Goal: Task Accomplishment & Management: Manage account settings

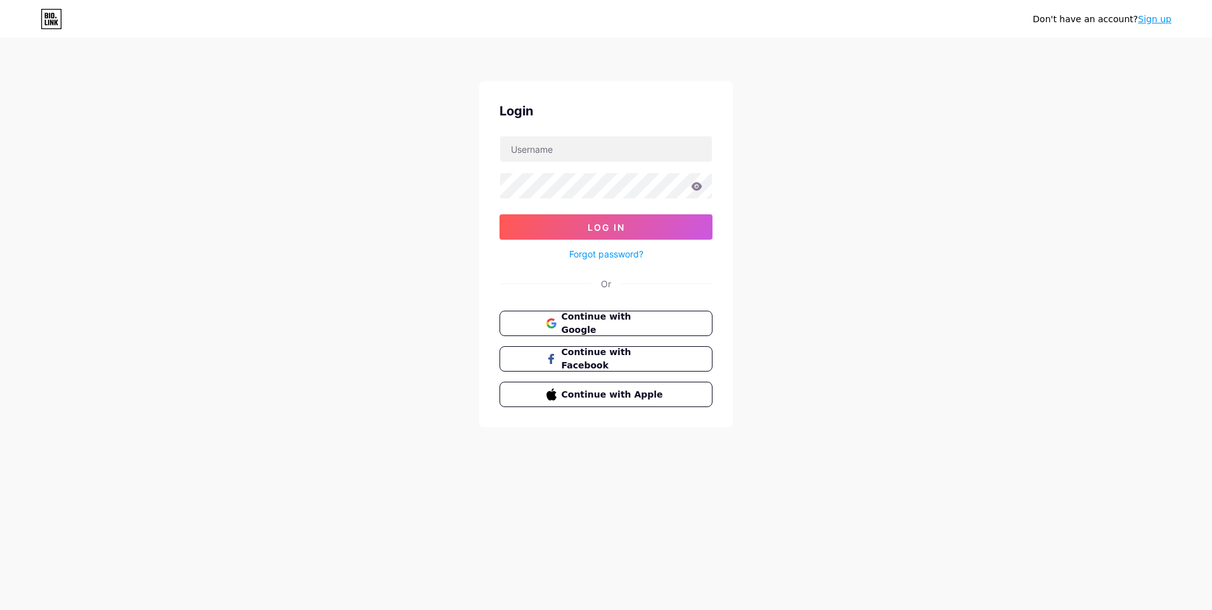
click at [754, 276] on div "Don't have an account? Sign up Login Log In Forgot password? Or Continue with G…" at bounding box center [606, 234] width 1212 height 468
click at [712, 315] on div "Login Log In Forgot password? Or Continue with Google Continue with Facebook Co…" at bounding box center [606, 254] width 254 height 346
click at [688, 328] on button "Continue with Google" at bounding box center [606, 324] width 216 height 26
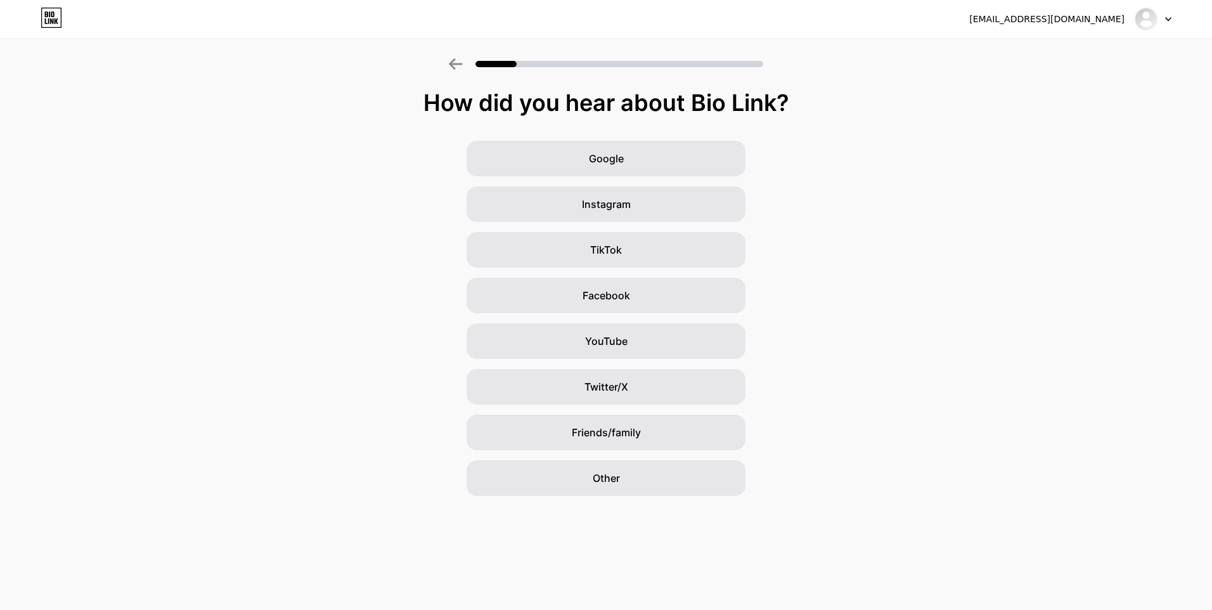
click at [807, 168] on div "Google Instagram TikTok Facebook YouTube Twitter/X Friends/family Other" at bounding box center [606, 318] width 1212 height 355
click at [627, 250] on div "TikTok" at bounding box center [606, 250] width 279 height 36
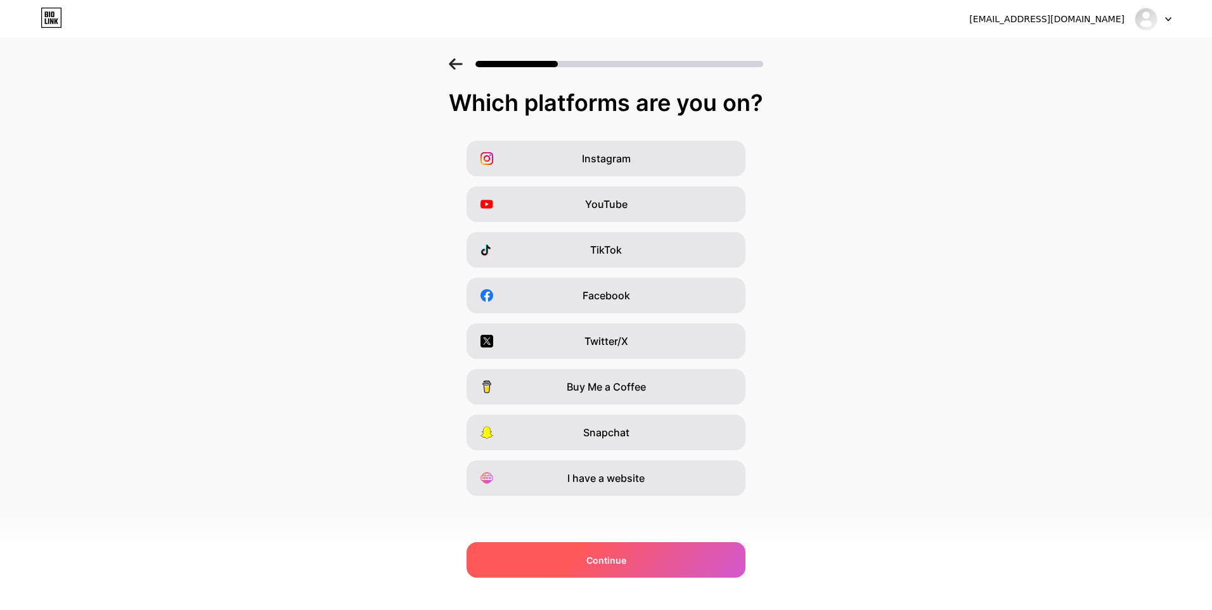
click at [690, 565] on div "Continue" at bounding box center [606, 560] width 279 height 36
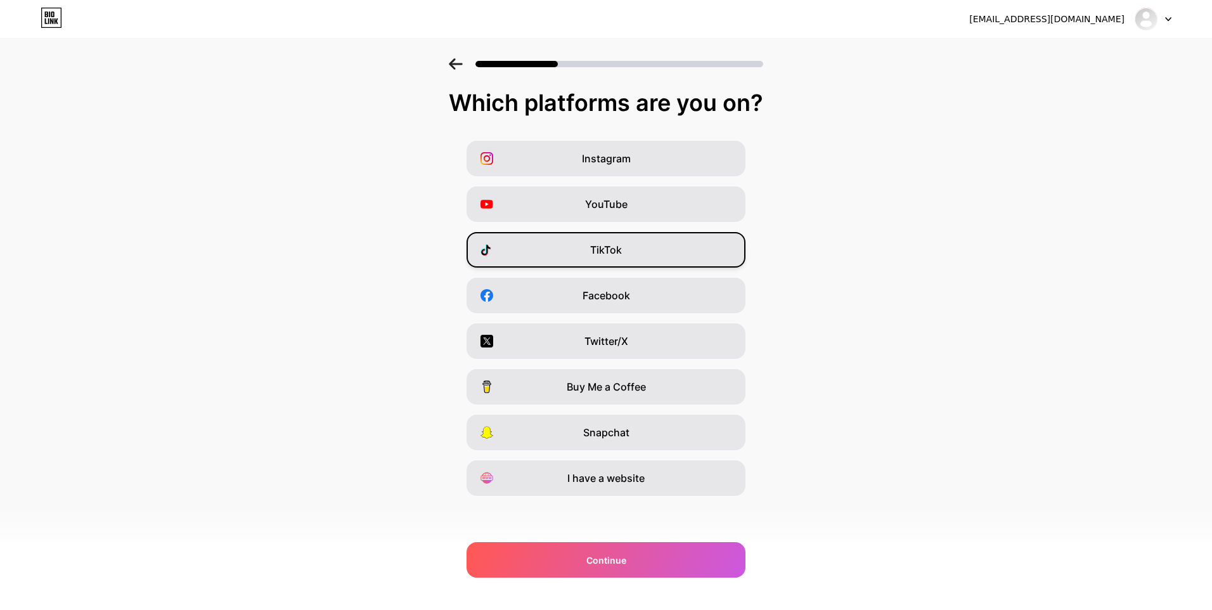
click at [617, 238] on div "TikTok" at bounding box center [606, 250] width 279 height 36
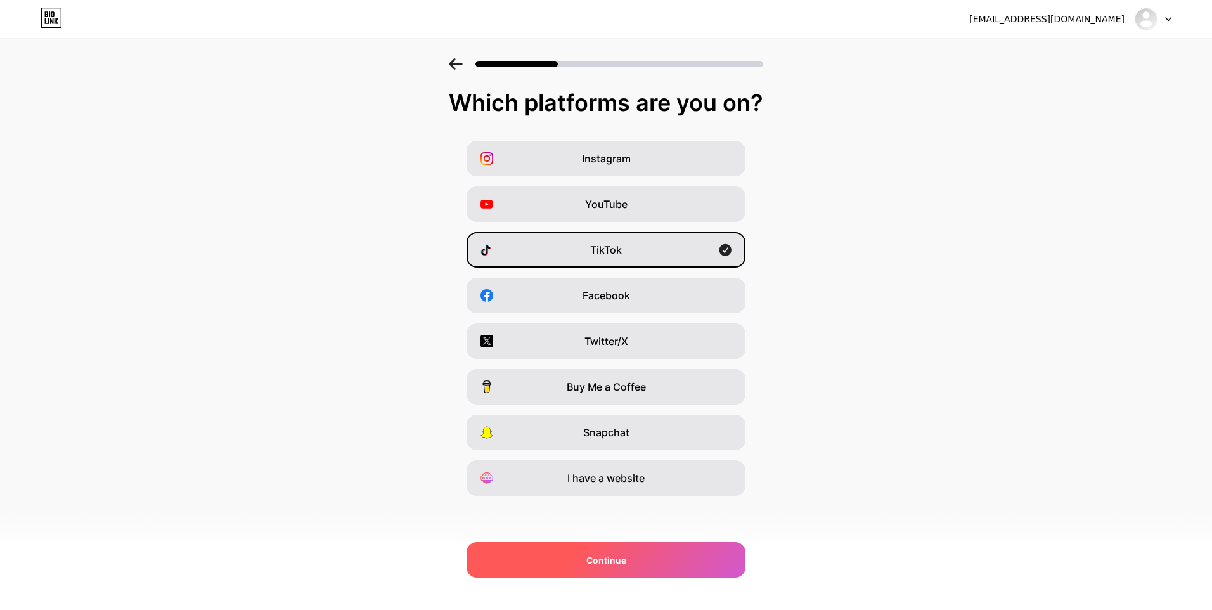
click at [640, 565] on div "Continue" at bounding box center [606, 560] width 279 height 36
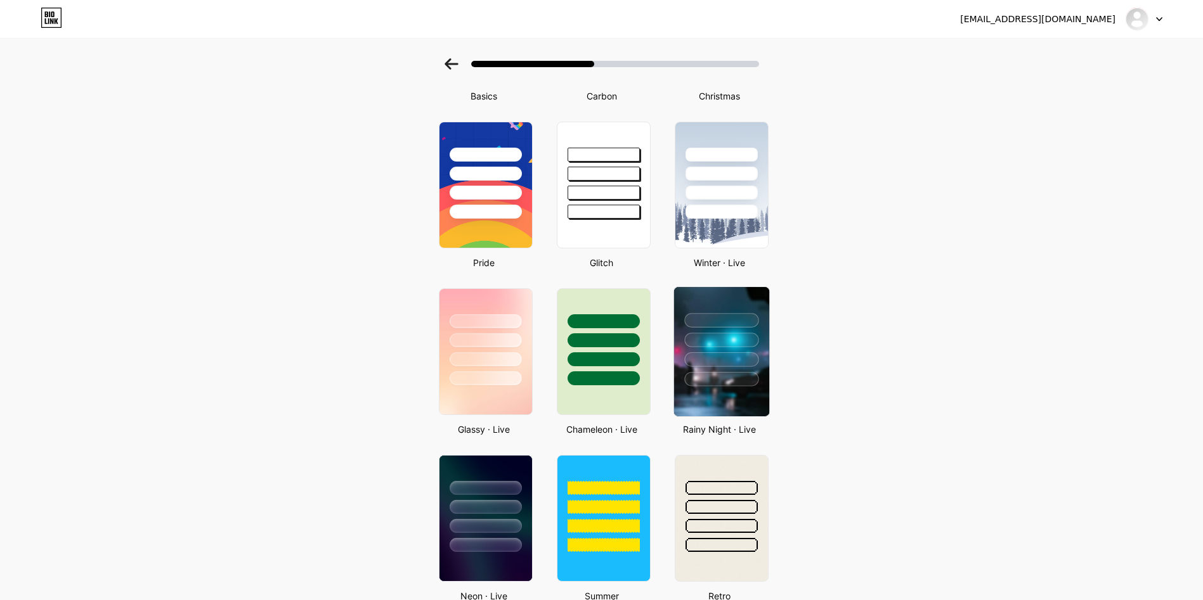
scroll to position [190, 0]
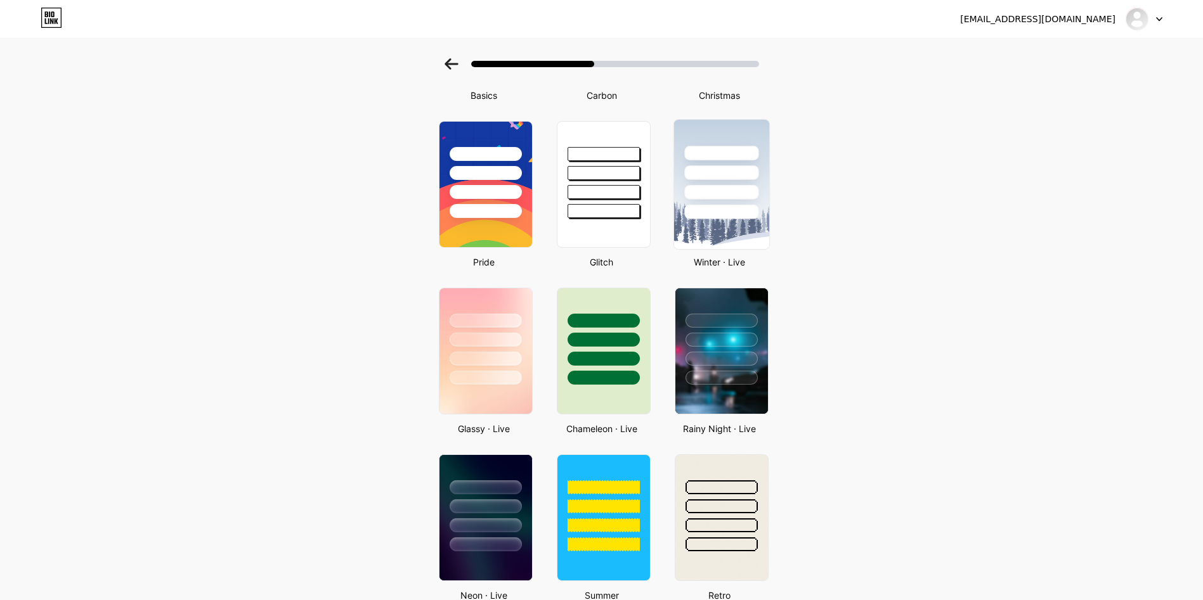
click at [767, 172] on div at bounding box center [720, 170] width 95 height 100
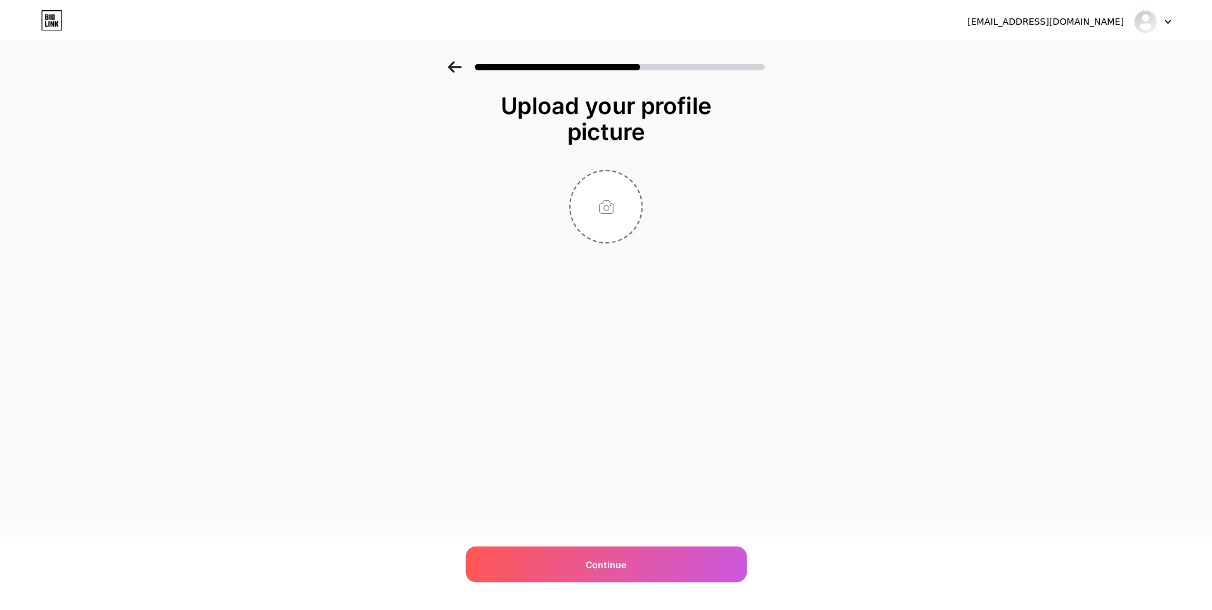
scroll to position [0, 0]
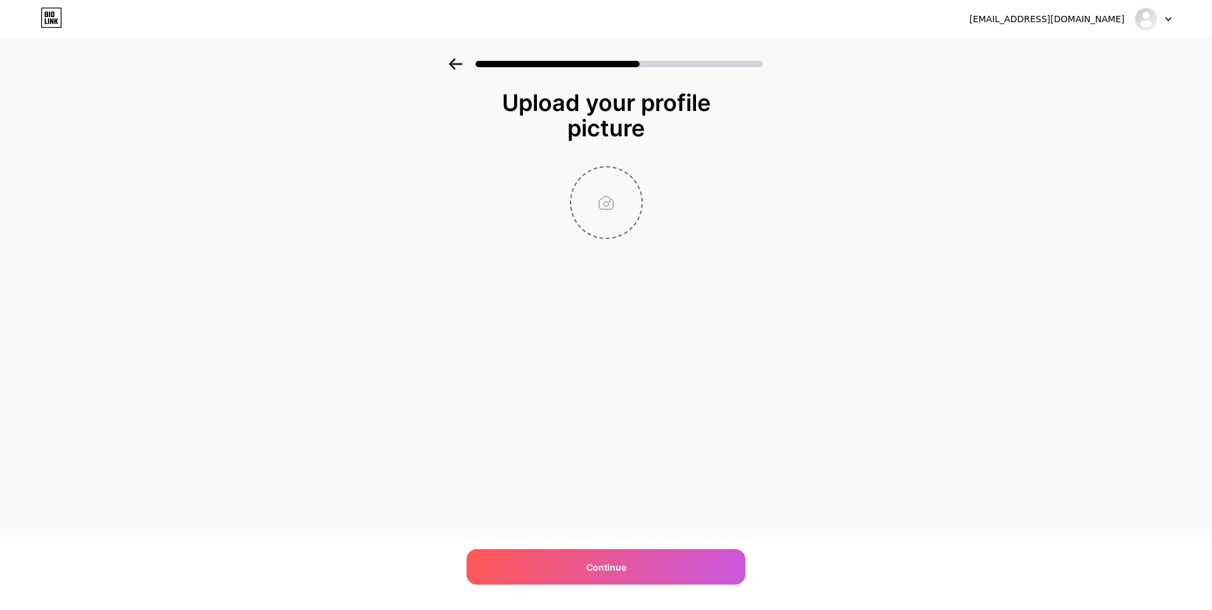
click at [623, 200] on input "file" at bounding box center [606, 202] width 70 height 70
type input "C:\fakepath\277813949_393822959236361_7348536185082257765_n.jpg"
click at [697, 544] on div "[EMAIL_ADDRESS][DOMAIN_NAME] Logout Link Copied Upload your profile picture Con…" at bounding box center [606, 305] width 1212 height 610
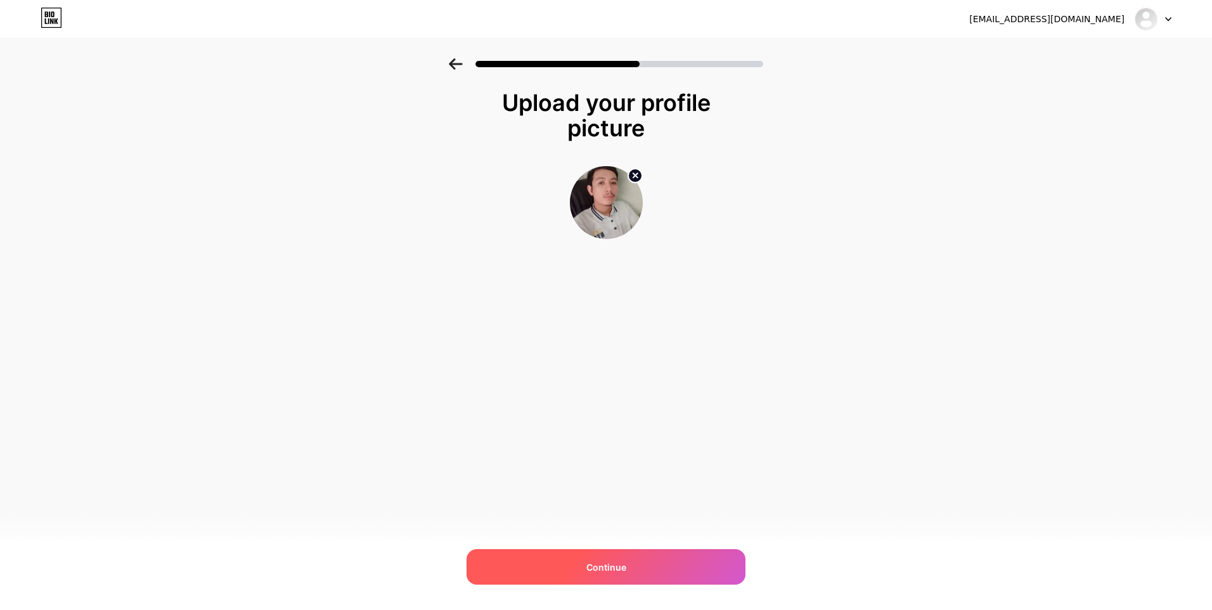
click at [709, 567] on div "Continue" at bounding box center [606, 567] width 279 height 36
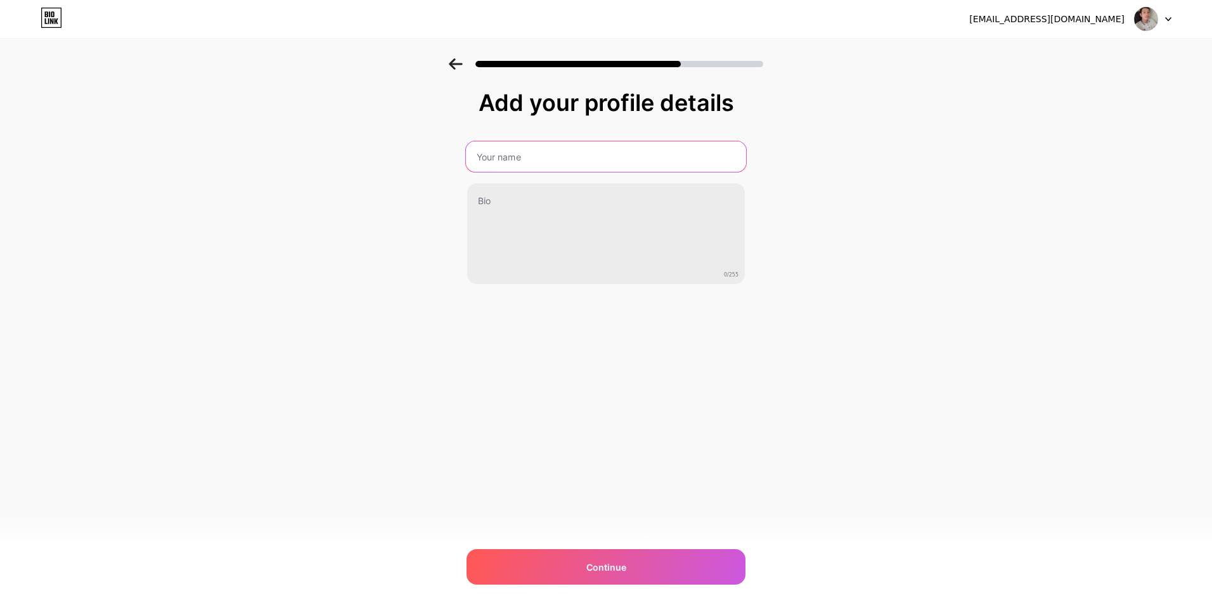
click at [623, 165] on input "text" at bounding box center [606, 156] width 280 height 30
type input "ผ"
type input "ฌ"
type input "Gumpun"
click at [651, 372] on div "[EMAIL_ADDRESS][DOMAIN_NAME] Logout Link Copied Add your profile details Gumpun…" at bounding box center [606, 305] width 1212 height 610
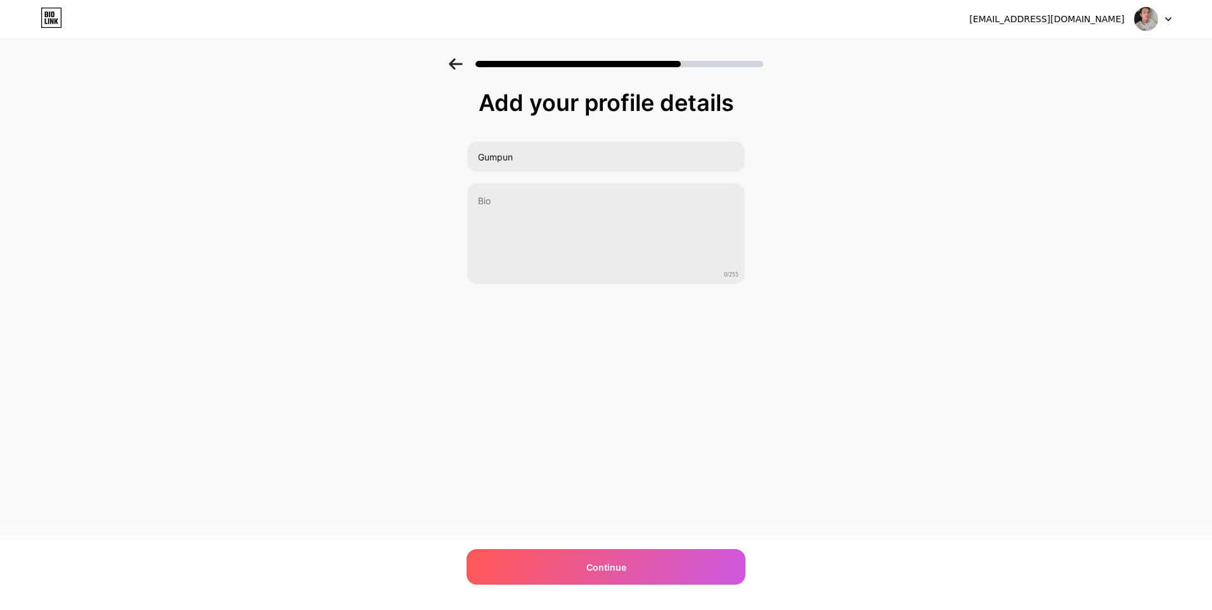
click at [607, 550] on div "Continue" at bounding box center [606, 567] width 279 height 36
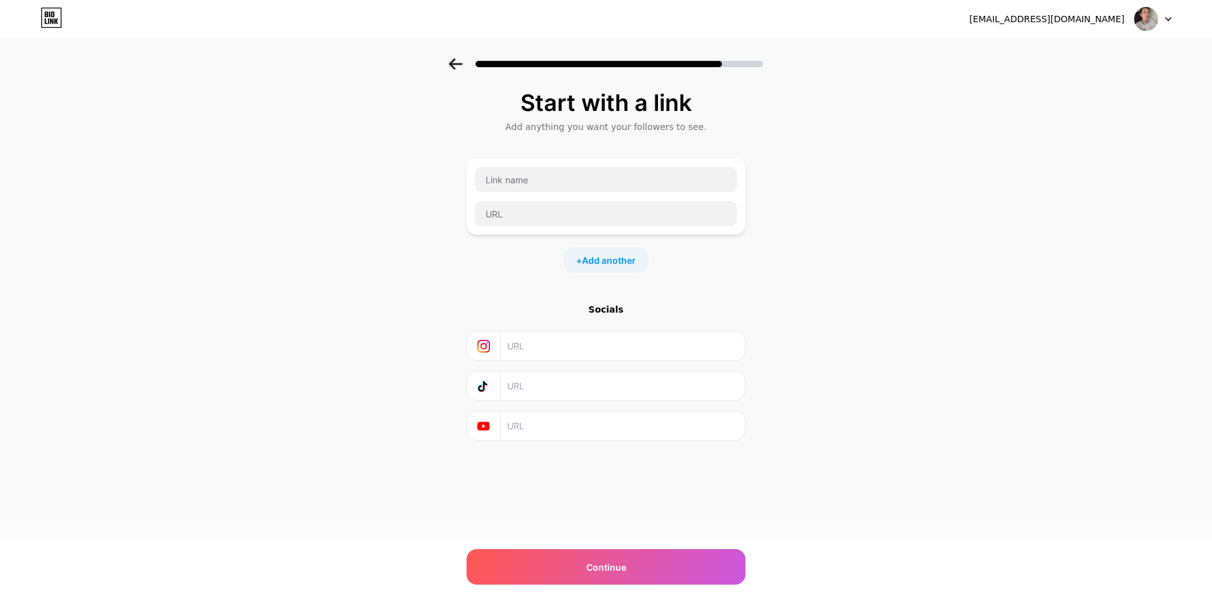
click at [508, 298] on div "Start with a link Add anything you want your followers to see. + Add another So…" at bounding box center [606, 265] width 279 height 351
click at [359, 306] on div "Start with a link Add anything you want your followers to see. + Add another So…" at bounding box center [606, 281] width 1212 height 446
click at [560, 180] on input "text" at bounding box center [606, 179] width 262 height 25
type input "M"
type input "แ"
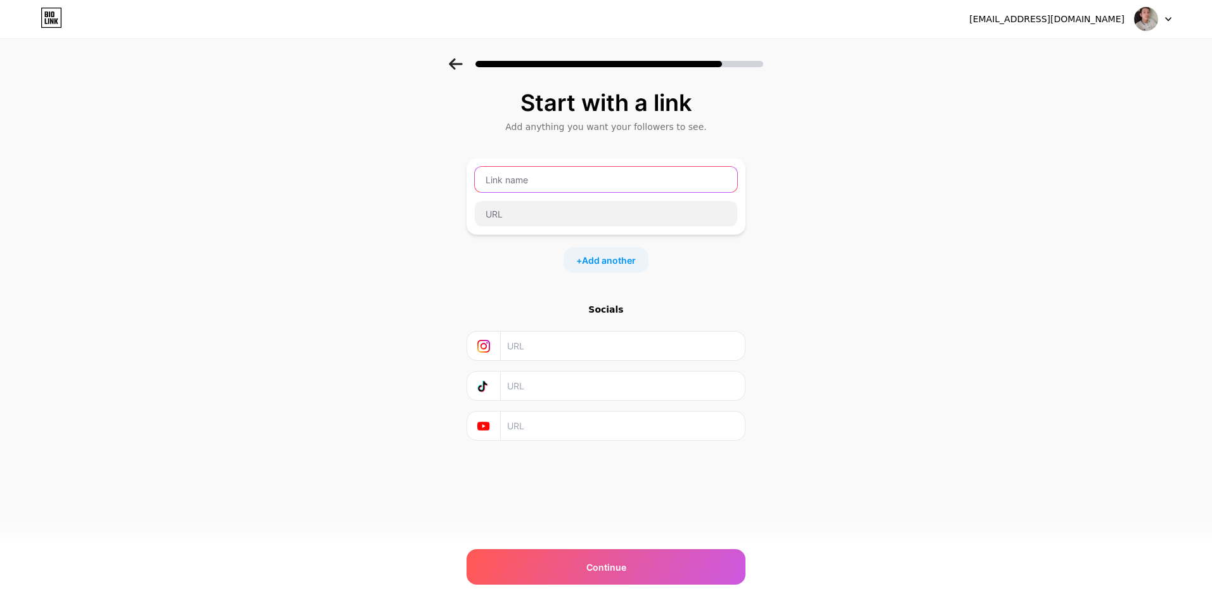
type input "ฆ"
type input "Someday City"
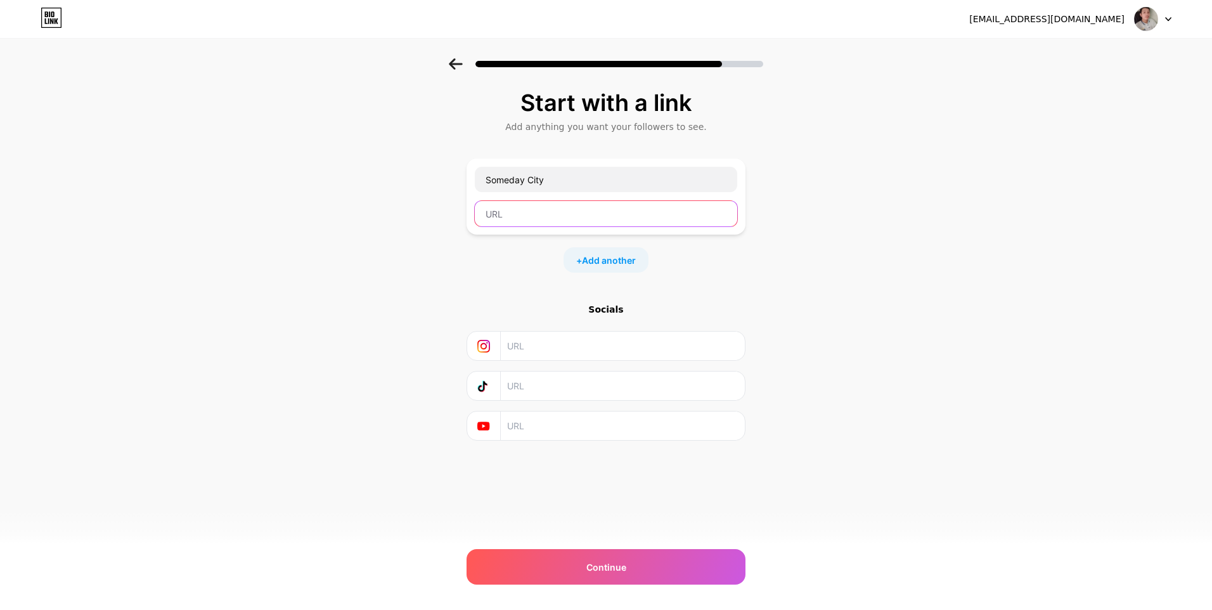
click at [524, 212] on input "text" at bounding box center [606, 213] width 262 height 25
paste input "[URL][DOMAIN_NAME]"
type input "[URL][DOMAIN_NAME]"
click at [467, 276] on div "Start with a link Add anything you want your followers to see. Someday City [UR…" at bounding box center [606, 265] width 279 height 351
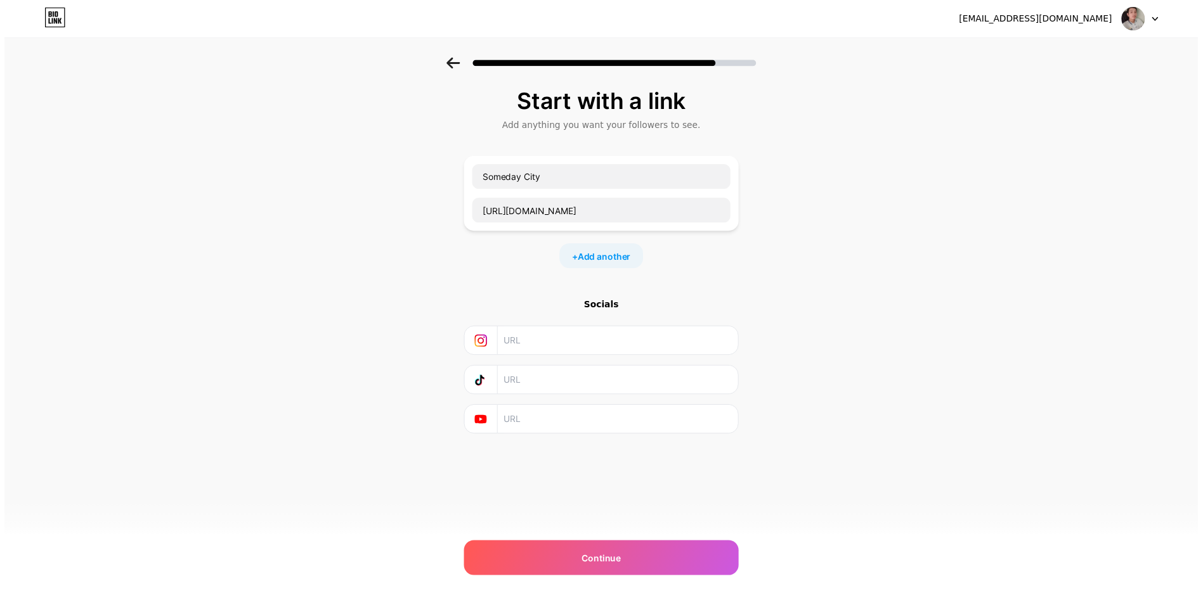
scroll to position [0, 0]
click at [588, 261] on span "Add another" at bounding box center [609, 260] width 54 height 13
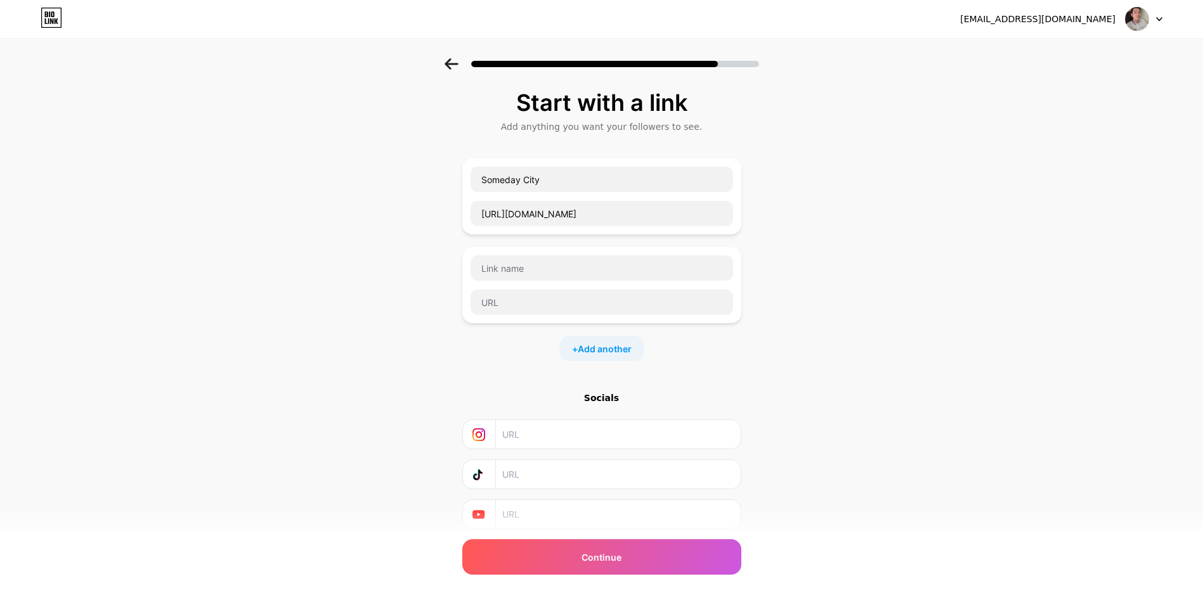
click at [397, 302] on div "Start with a link Add anything you want your followers to see. Someday City [UR…" at bounding box center [601, 325] width 1203 height 534
click at [555, 445] on input "text" at bounding box center [617, 434] width 230 height 29
click at [557, 481] on input "text" at bounding box center [617, 474] width 230 height 29
click at [544, 481] on input "text" at bounding box center [617, 474] width 230 height 29
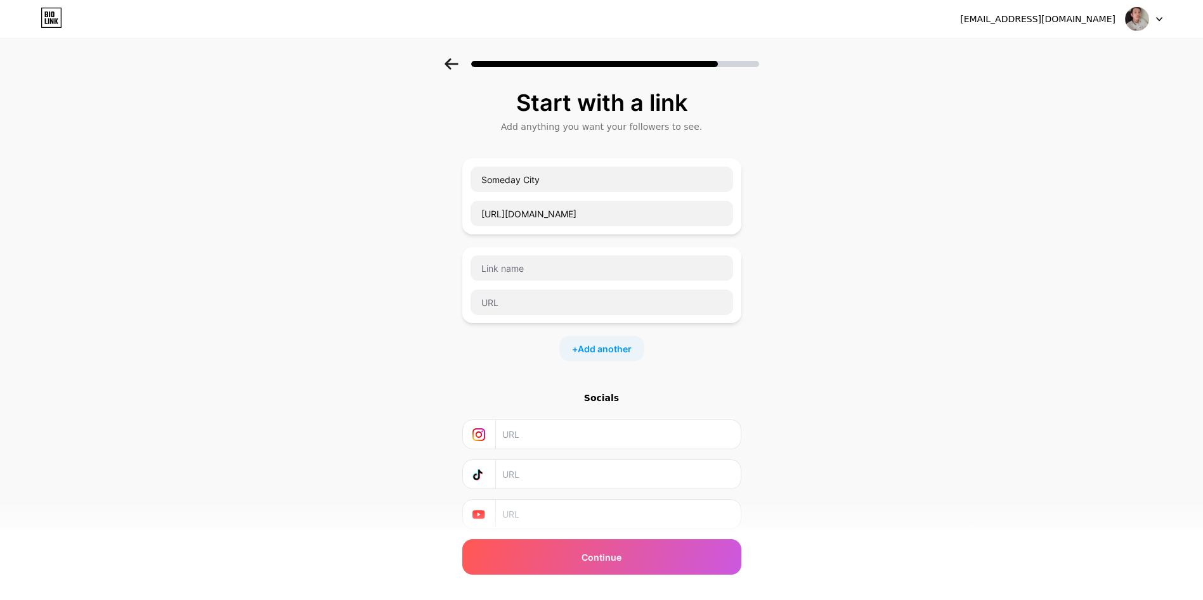
paste input "[URL][DOMAIN_NAME]"
type input "[URL][DOMAIN_NAME]"
click at [522, 269] on input "text" at bounding box center [601, 267] width 262 height 25
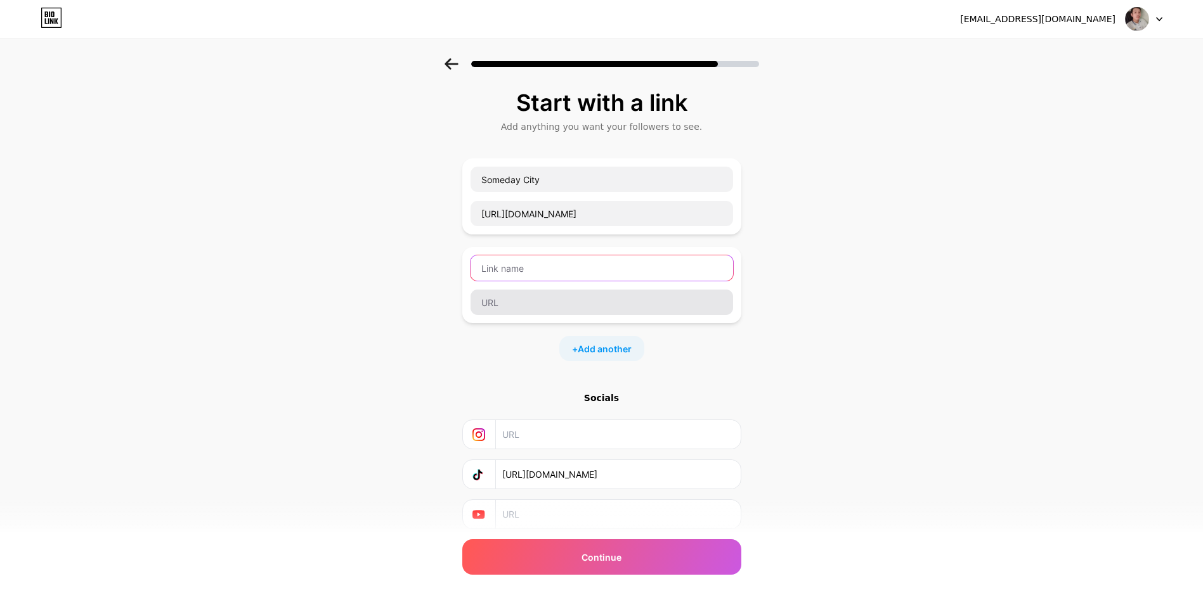
paste input "[URL][DOMAIN_NAME]"
type input "[URL][DOMAIN_NAME]"
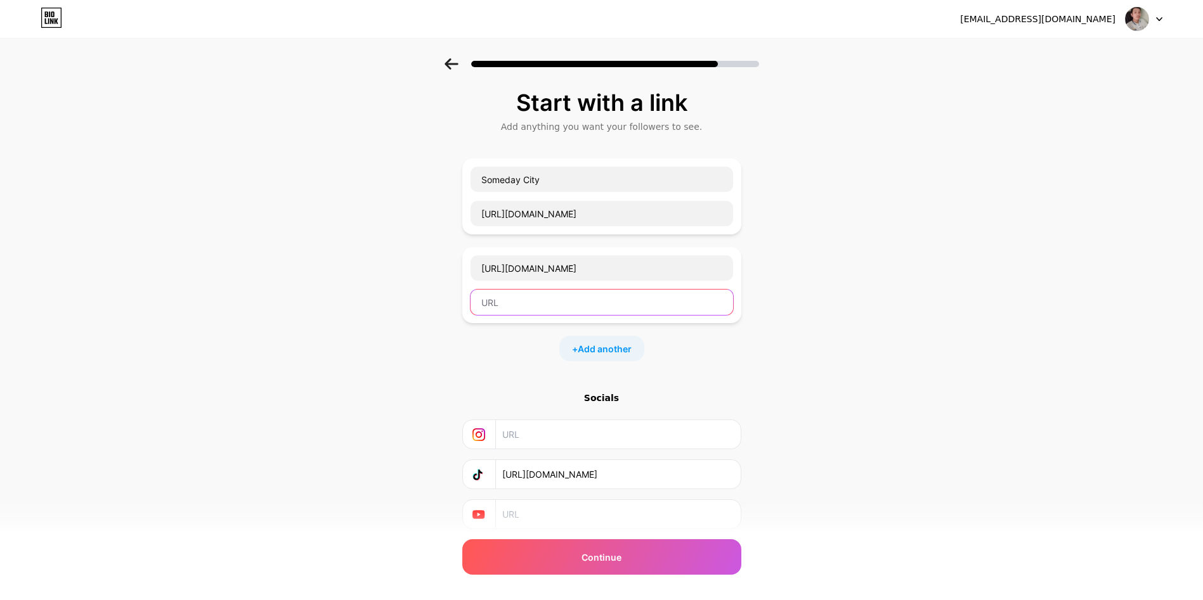
click at [553, 307] on input "text" at bounding box center [601, 302] width 262 height 25
paste input "[URL][DOMAIN_NAME]"
type input "[URL][DOMAIN_NAME]"
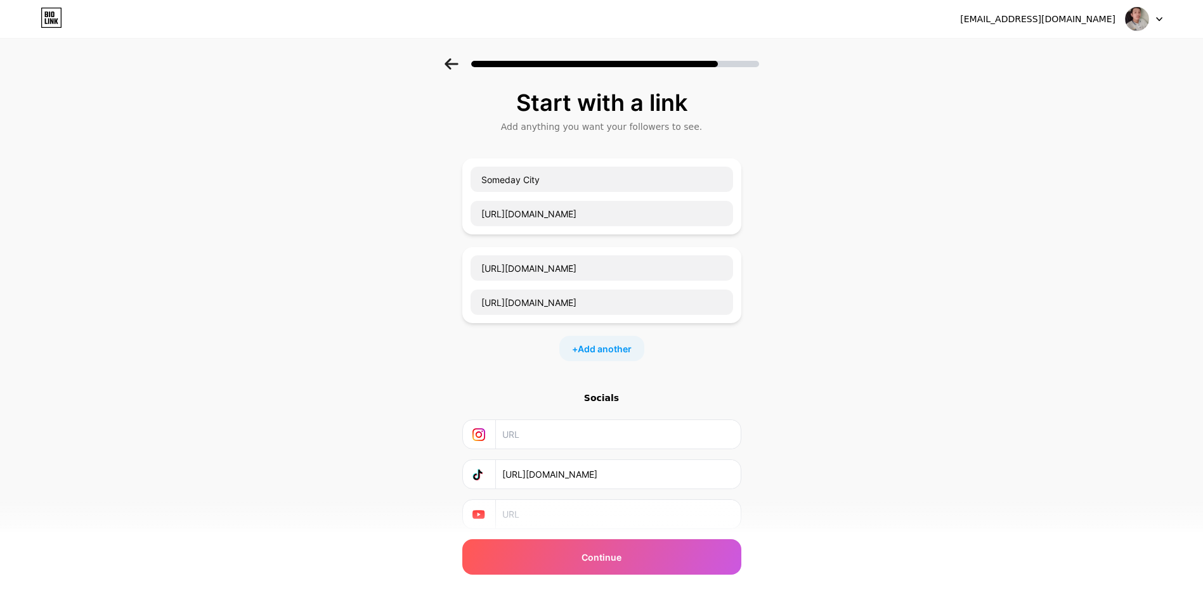
click at [586, 515] on input "text" at bounding box center [617, 514] width 230 height 29
paste input "[URL][DOMAIN_NAME]"
type input "[URL][DOMAIN_NAME]"
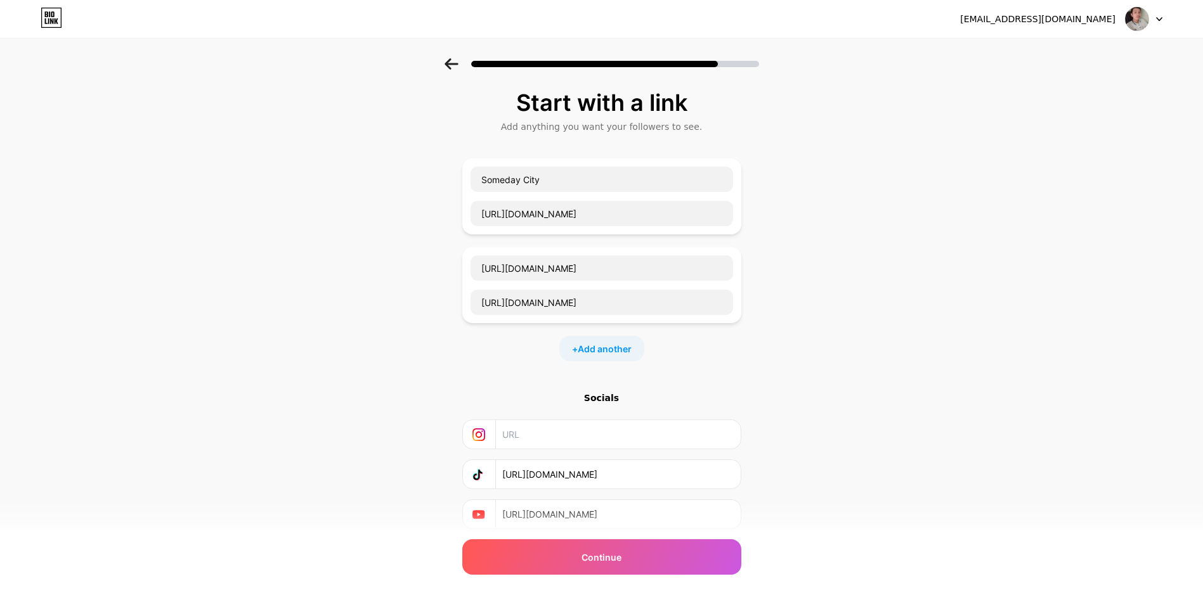
click at [469, 401] on div "Socials" at bounding box center [601, 398] width 279 height 13
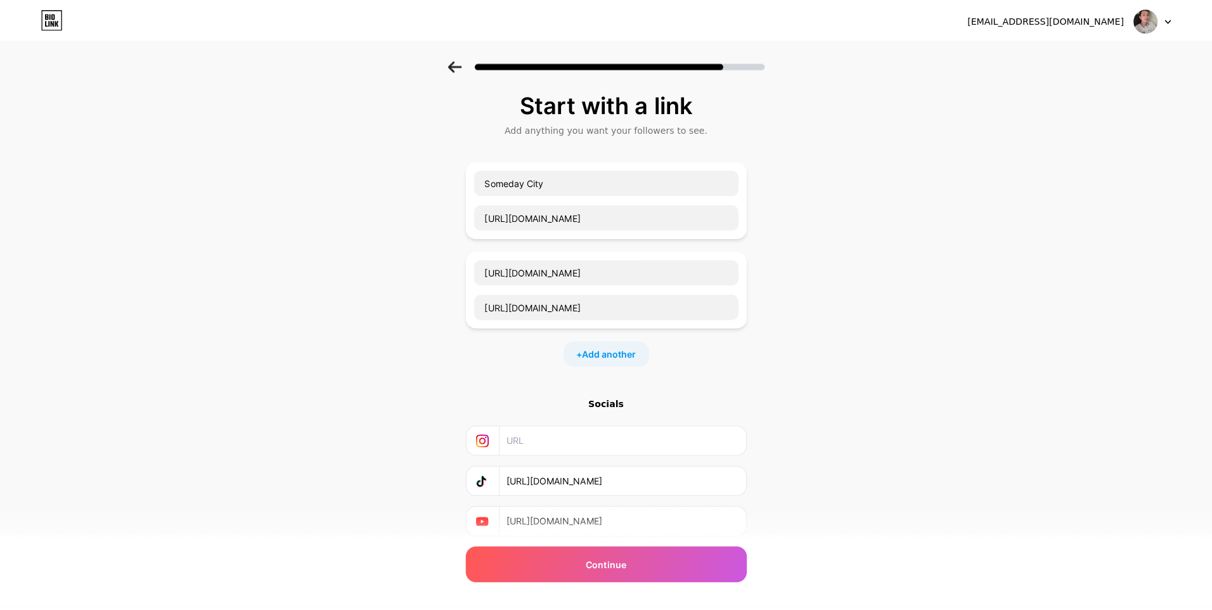
scroll to position [0, 0]
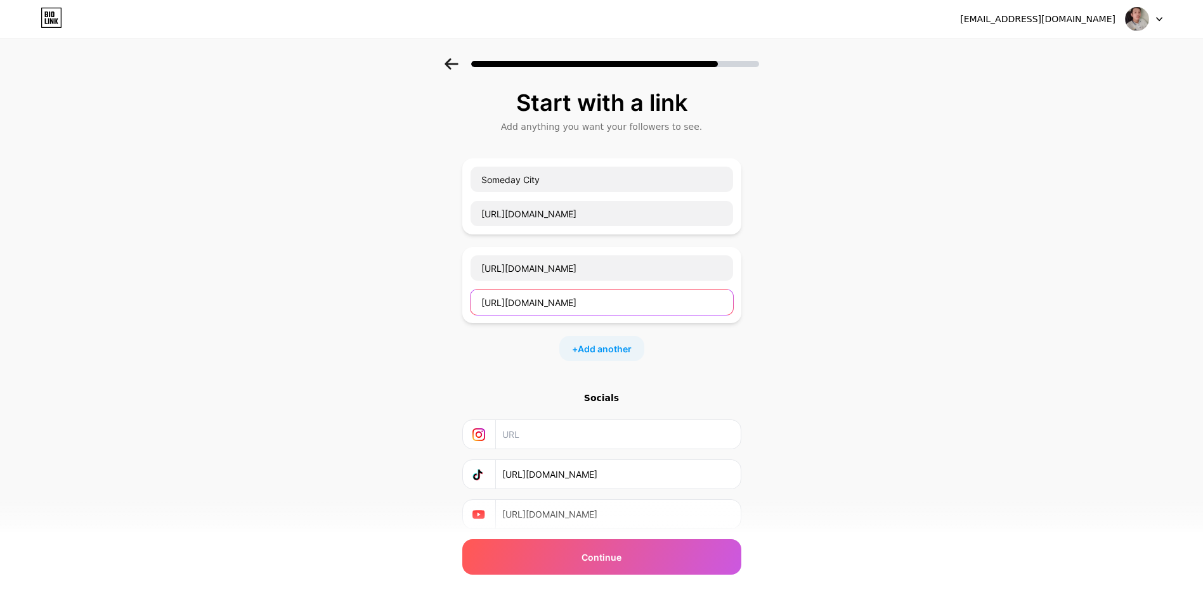
click at [598, 307] on input "[URL][DOMAIN_NAME]" at bounding box center [601, 302] width 262 height 25
click at [599, 272] on input "[URL][DOMAIN_NAME]" at bounding box center [601, 267] width 262 height 25
click at [354, 408] on div "Start with a link Add anything you want your followers to see. Someday City [UR…" at bounding box center [601, 325] width 1203 height 534
click at [563, 439] on input "text" at bounding box center [617, 434] width 230 height 29
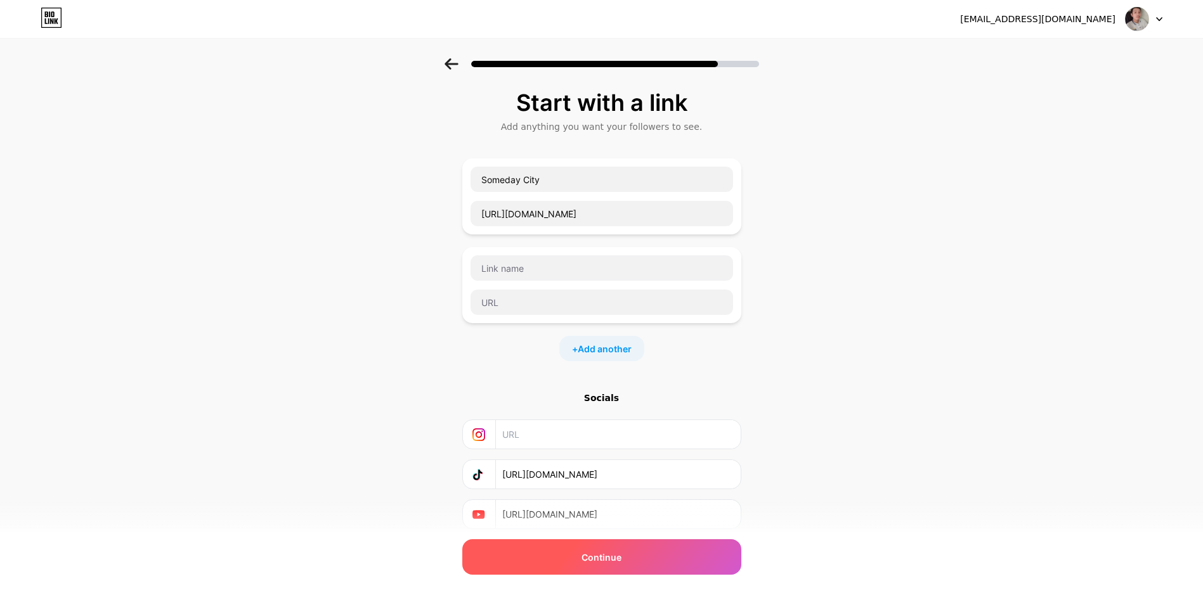
click at [583, 560] on div "Continue" at bounding box center [601, 557] width 279 height 36
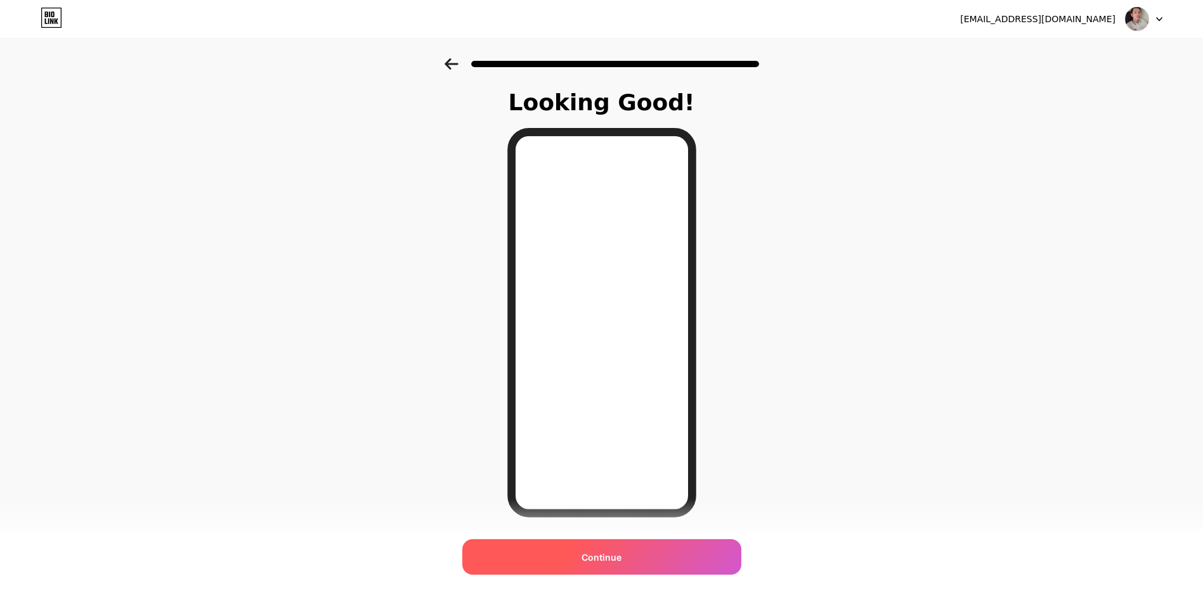
click at [622, 546] on div "Continue" at bounding box center [601, 557] width 279 height 36
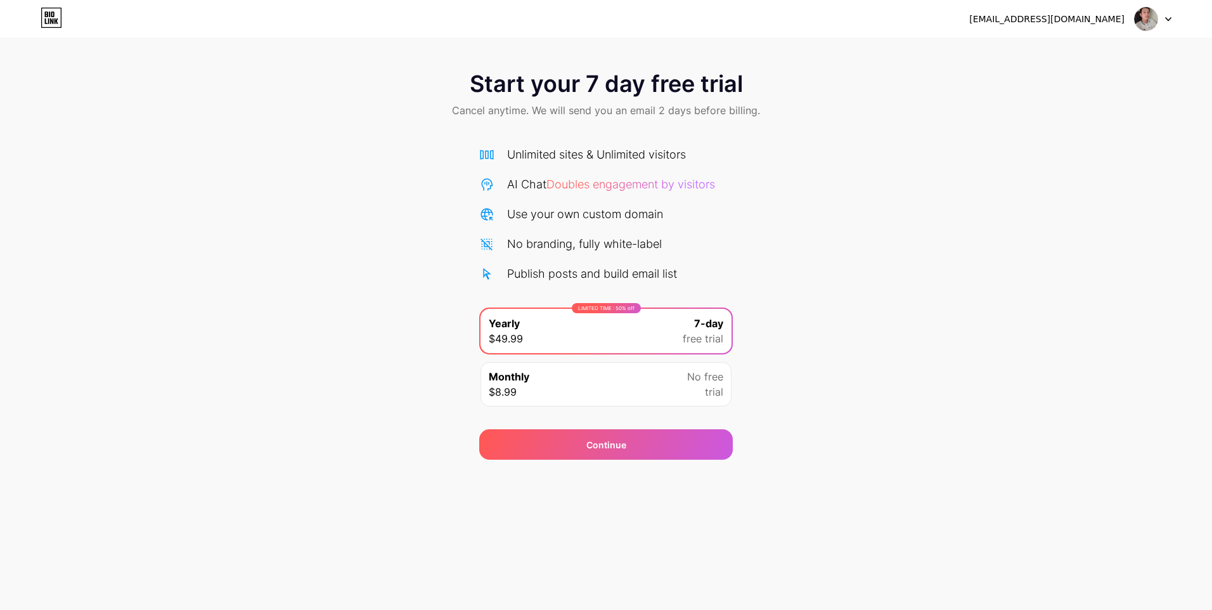
click at [1139, 13] on img at bounding box center [1146, 19] width 24 height 24
click at [1142, 16] on img at bounding box center [1146, 19] width 24 height 24
click at [1059, 20] on div "[EMAIL_ADDRESS][DOMAIN_NAME]" at bounding box center [1046, 19] width 155 height 13
drag, startPoint x: 318, startPoint y: 40, endPoint x: 249, endPoint y: 32, distance: 69.0
click at [302, 41] on div "Start your 7 day free trial Cancel anytime. We will send you an email 2 days be…" at bounding box center [606, 230] width 1212 height 460
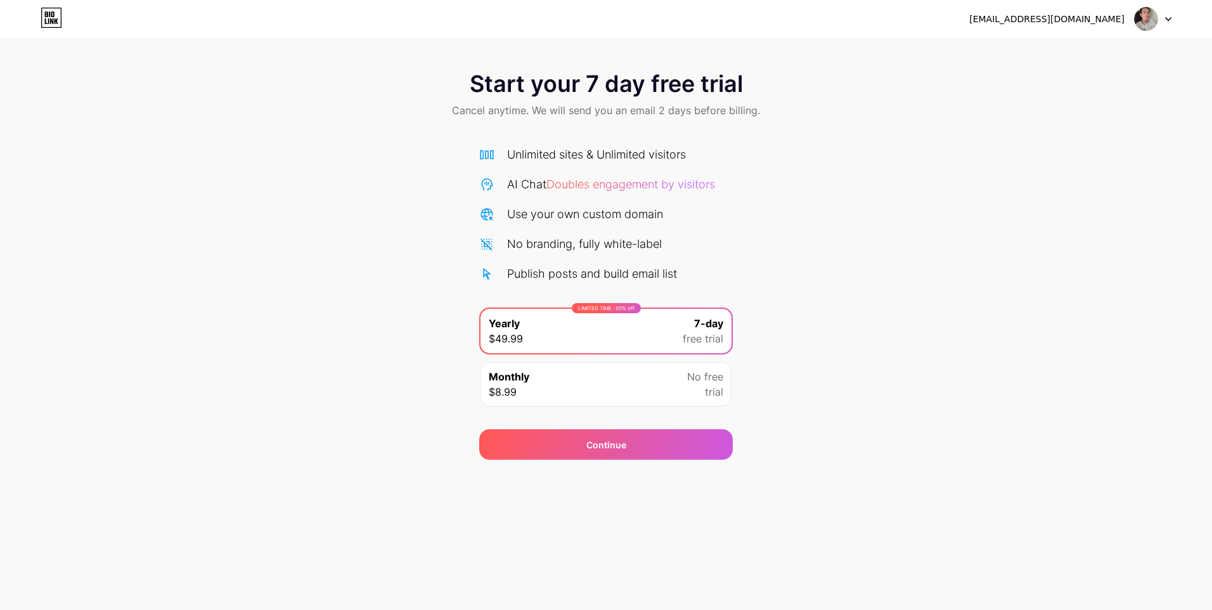
click at [58, 17] on icon at bounding box center [52, 18] width 22 height 20
click at [938, 134] on div "Start your 7 day free trial Cancel anytime. We will send you an email 2 days be…" at bounding box center [606, 258] width 1212 height 401
click at [830, 368] on div "Start your 7 day free trial Cancel anytime. We will send you an email 2 days be…" at bounding box center [606, 258] width 1212 height 401
click at [1147, 15] on img at bounding box center [1146, 19] width 24 height 24
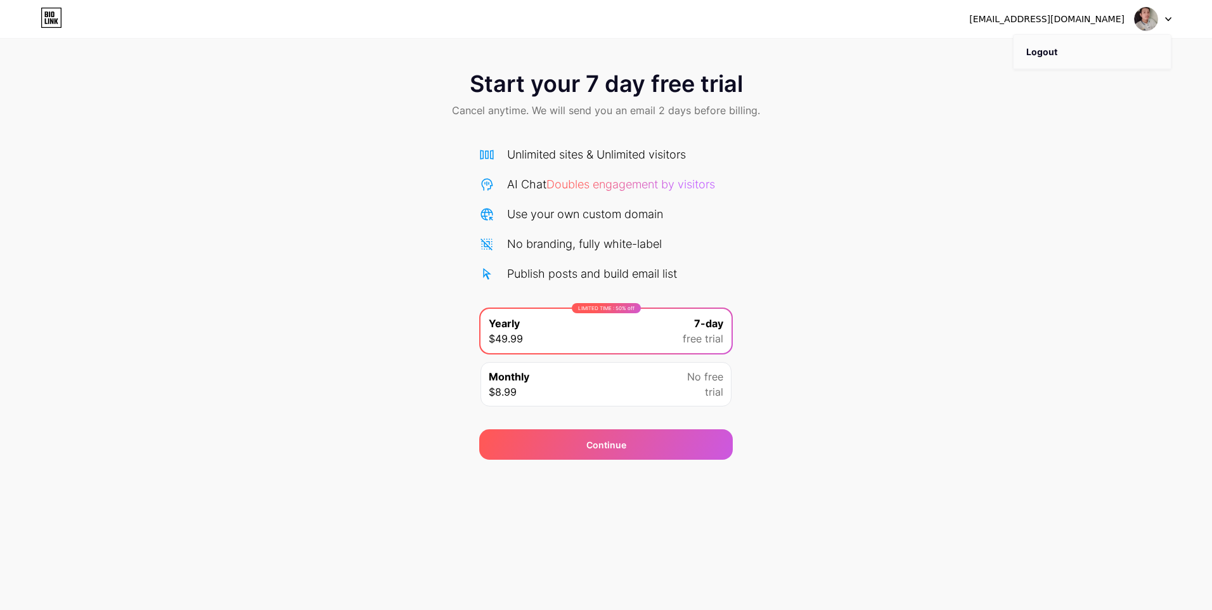
click at [1137, 49] on li "Logout" at bounding box center [1092, 52] width 157 height 34
